Goal: Information Seeking & Learning: Check status

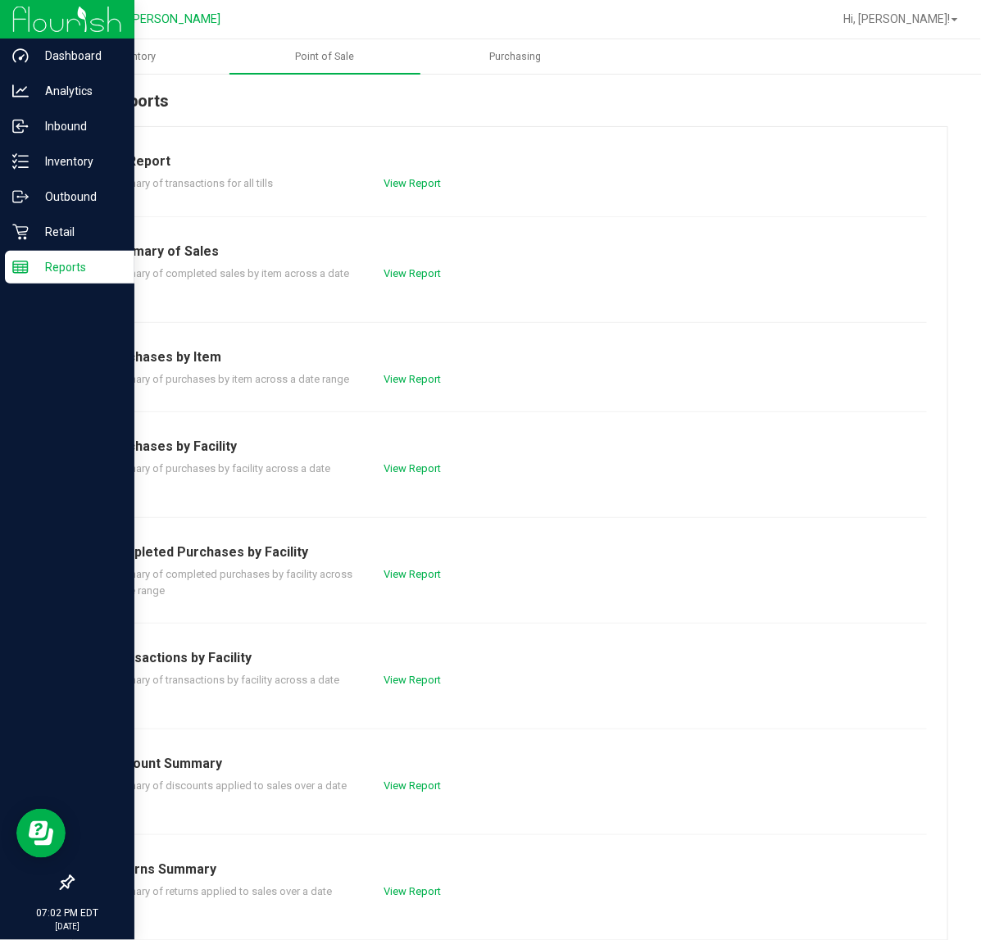
click at [12, 259] on icon at bounding box center [20, 267] width 16 height 16
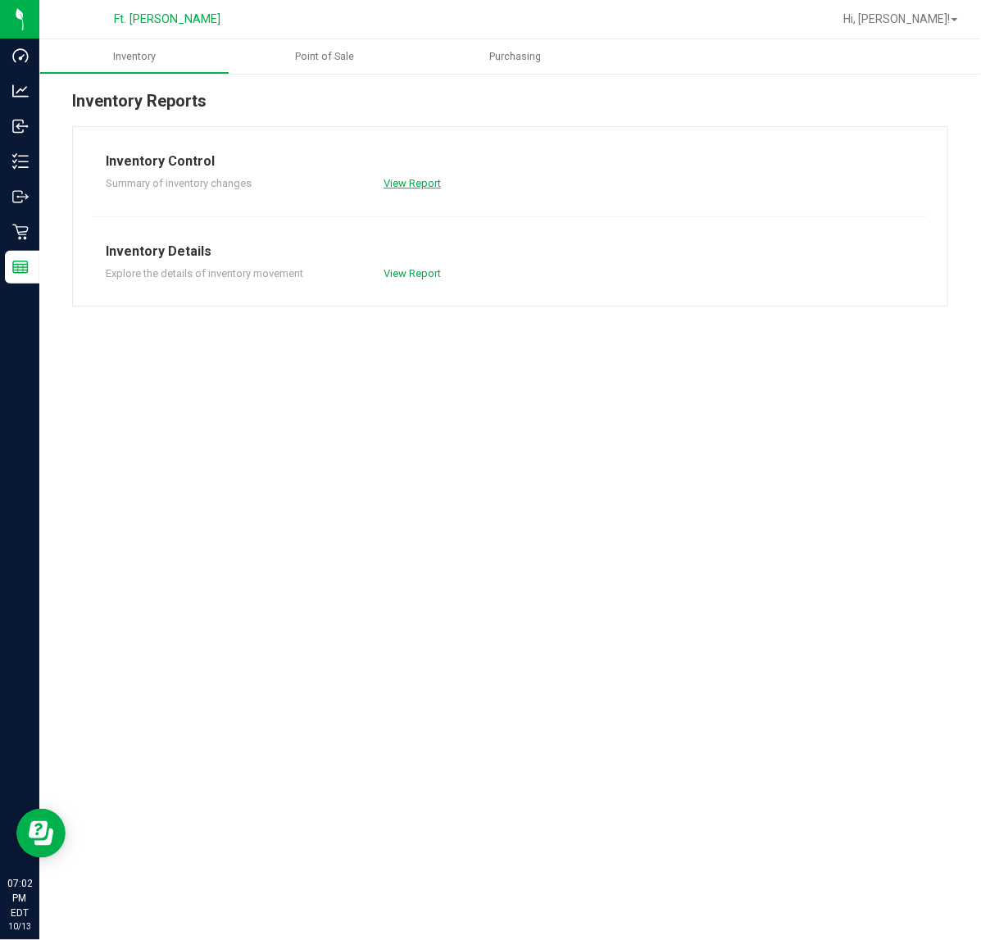
click at [404, 187] on link "View Report" at bounding box center [412, 183] width 57 height 12
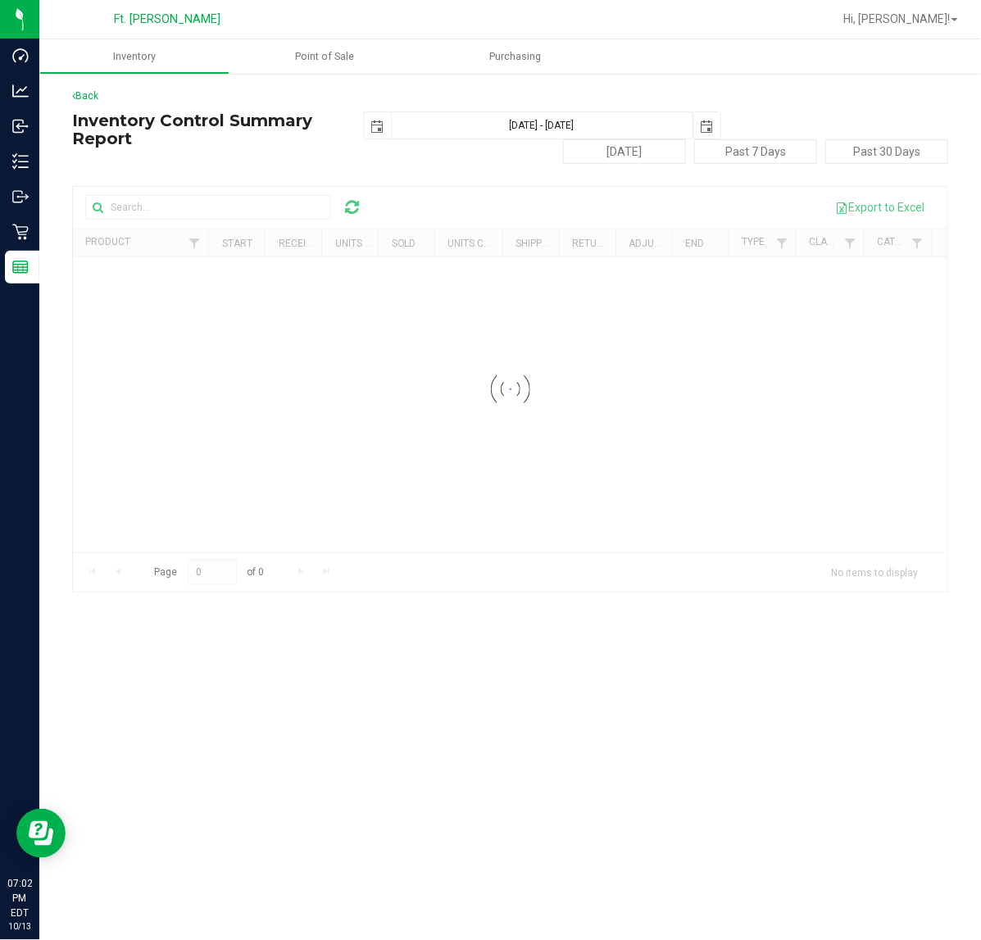
drag, startPoint x: 182, startPoint y: 198, endPoint x: 178, endPoint y: 214, distance: 16.1
click at [182, 199] on div at bounding box center [510, 389] width 874 height 405
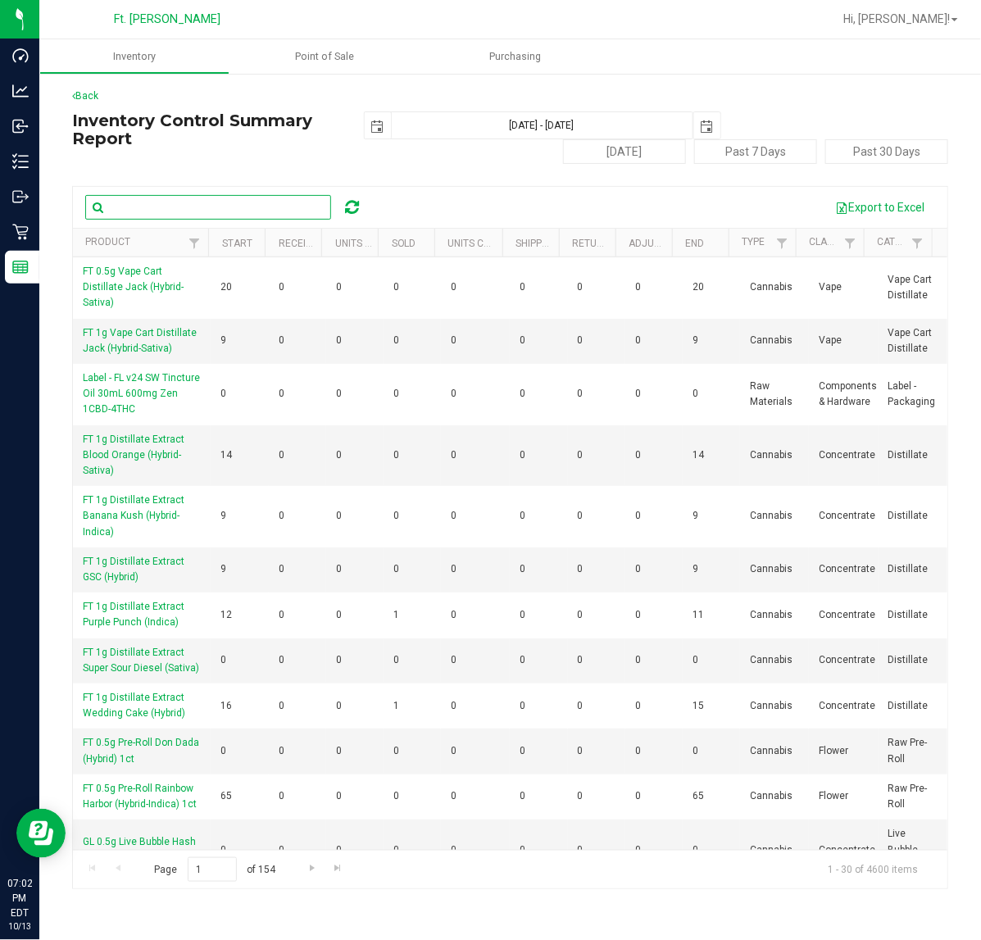
click at [197, 209] on input "text" at bounding box center [208, 207] width 246 height 25
paste input "HT - BAR - 100MG - THC - MILK CHOCOLATE"
click at [374, 133] on span "select" at bounding box center [376, 126] width 13 height 29
type input "HT - BAR - 100MG - THC - MILK CHOCOLATE"
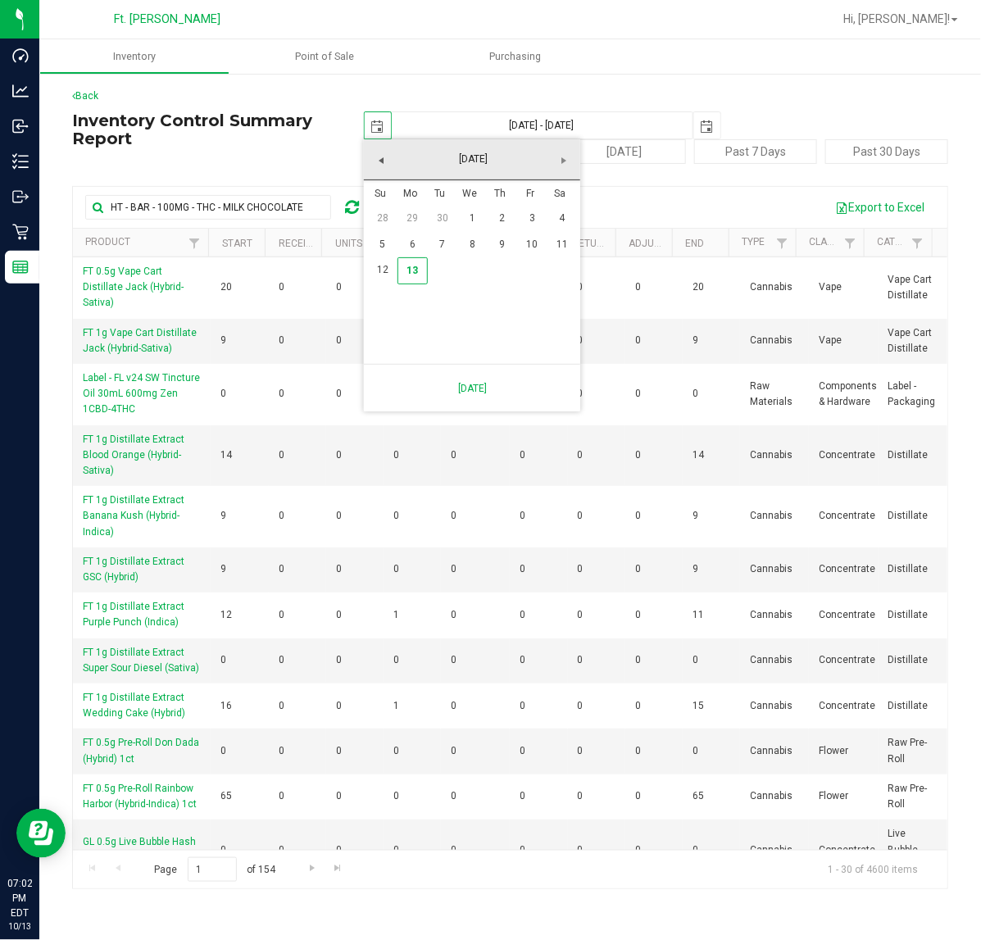
scroll to position [0, 31]
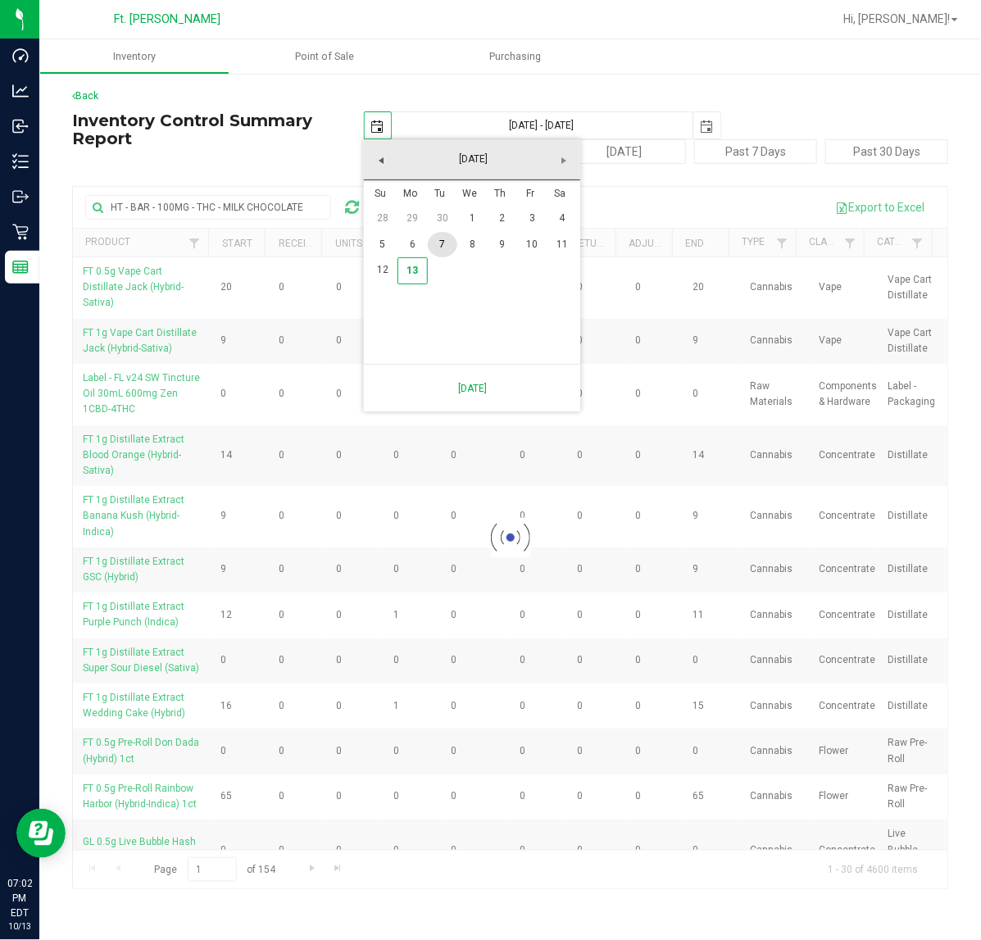
click at [435, 248] on link "7" at bounding box center [443, 244] width 30 height 25
type input "[DATE]"
type input "[DATE] - [DATE]"
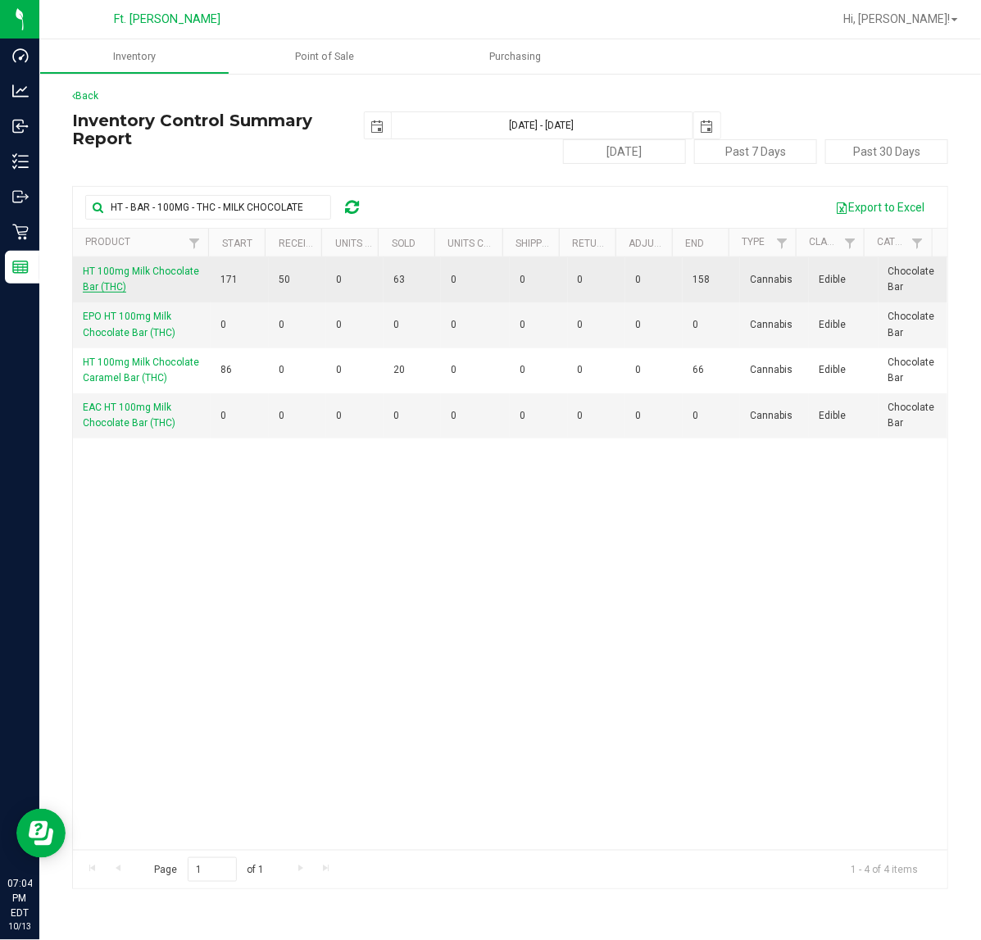
click at [143, 275] on span "HT 100mg Milk Chocolate Bar (THC)" at bounding box center [141, 279] width 116 height 27
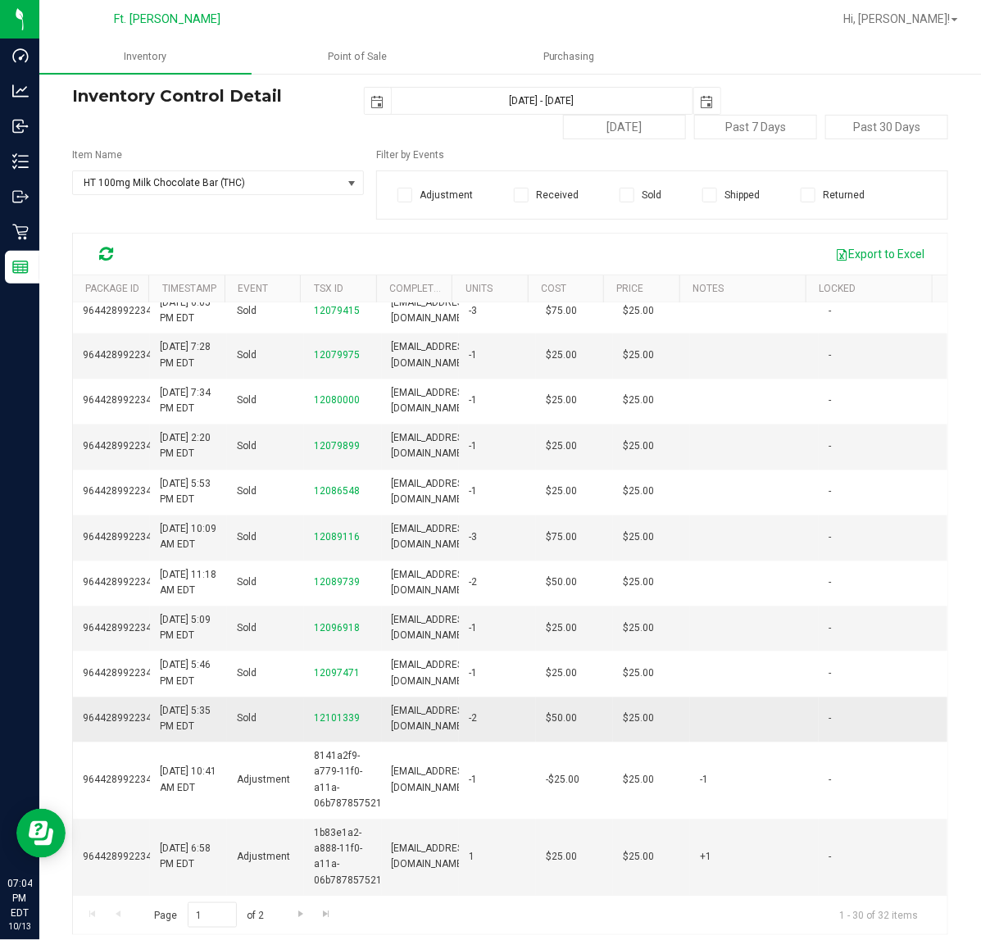
scroll to position [38, 0]
